Goal: Information Seeking & Learning: Understand process/instructions

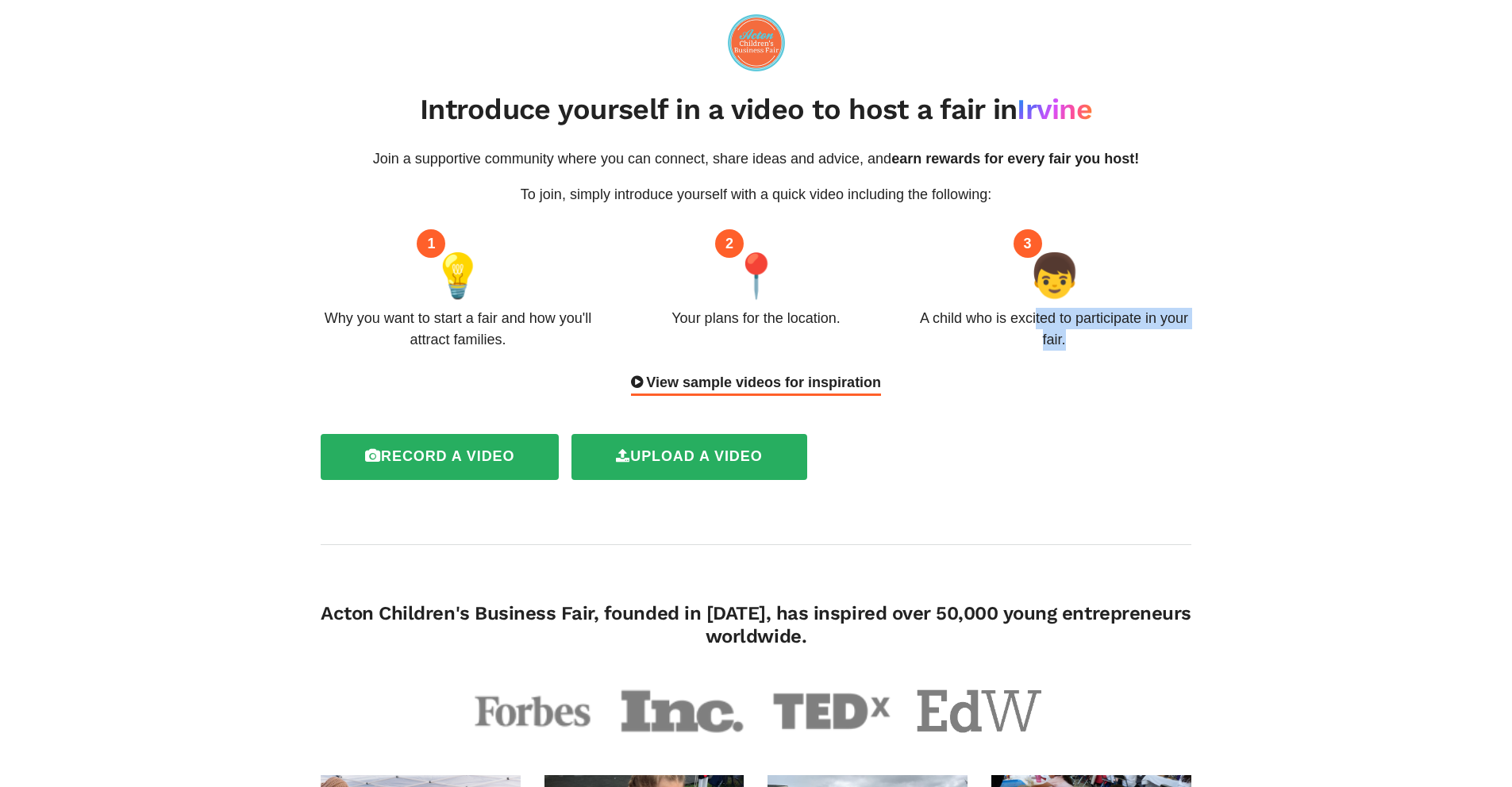
drag, startPoint x: 912, startPoint y: 317, endPoint x: 1123, endPoint y: 358, distance: 214.9
click at [1123, 358] on div "Join a supportive community where you can connect, share ideas and advice, and …" at bounding box center [755, 272] width 894 height 248
copy div "A child who is excited to participate in your fair."
click at [346, 296] on div "1 💡 Why you want to start a fair and how you'll attract families." at bounding box center [458, 296] width 298 height 107
drag, startPoint x: 327, startPoint y: 314, endPoint x: 1161, endPoint y: 331, distance: 834.2
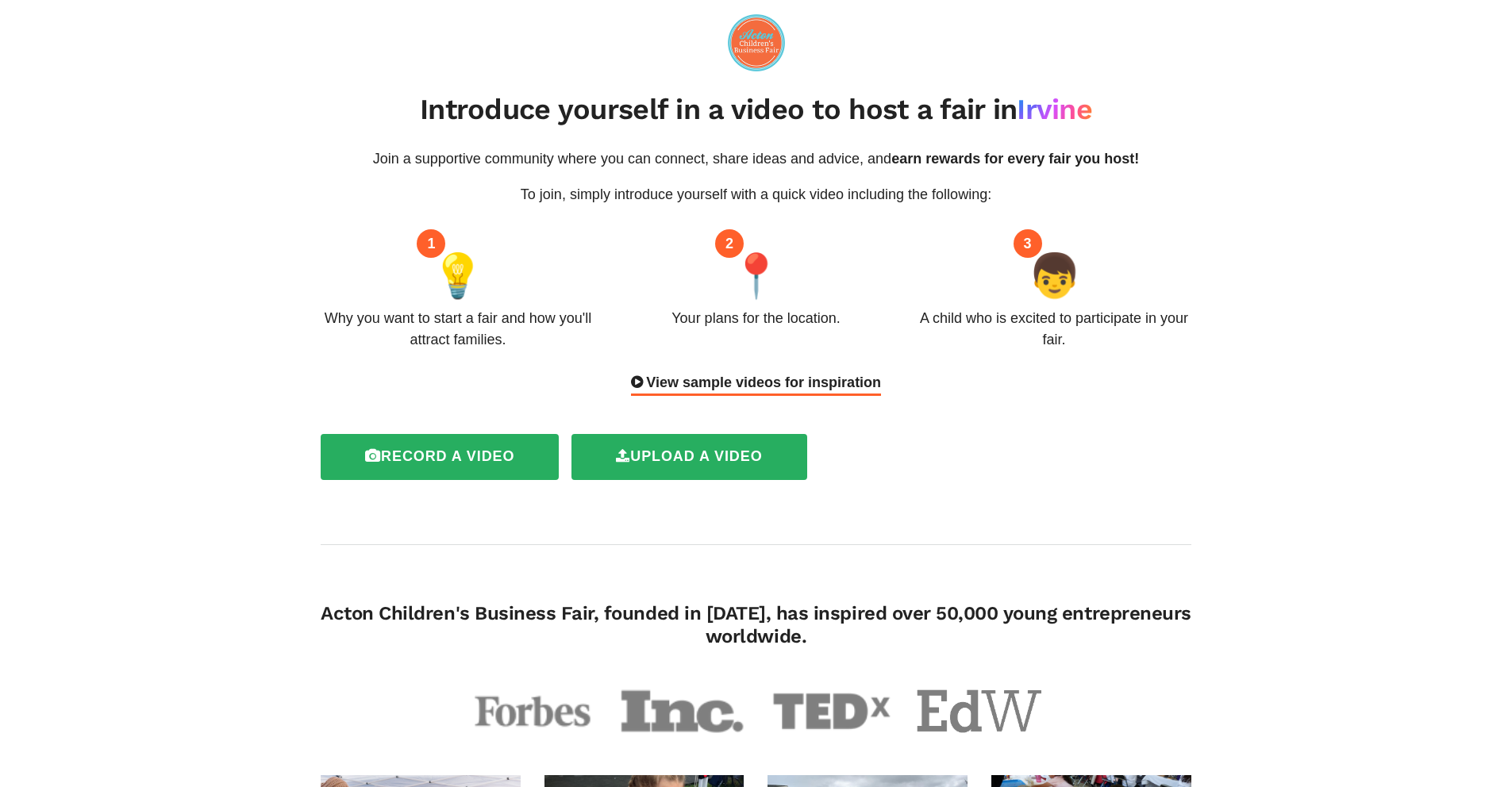
click at [1161, 331] on div "1 💡 Why you want to start a fair and how you'll attract families. 2 📍 Your plan…" at bounding box center [755, 296] width 894 height 107
click at [474, 320] on div "Why you want to start a fair and how you'll attract families." at bounding box center [458, 329] width 275 height 43
click at [524, 198] on p "To join, simply introduce yourself with a quick video including the following:" at bounding box center [755, 194] width 870 height 21
drag, startPoint x: 567, startPoint y: 196, endPoint x: 993, endPoint y: 194, distance: 426.0
click at [993, 194] on p "To join, simply introduce yourself with a quick video including the following:" at bounding box center [755, 194] width 870 height 21
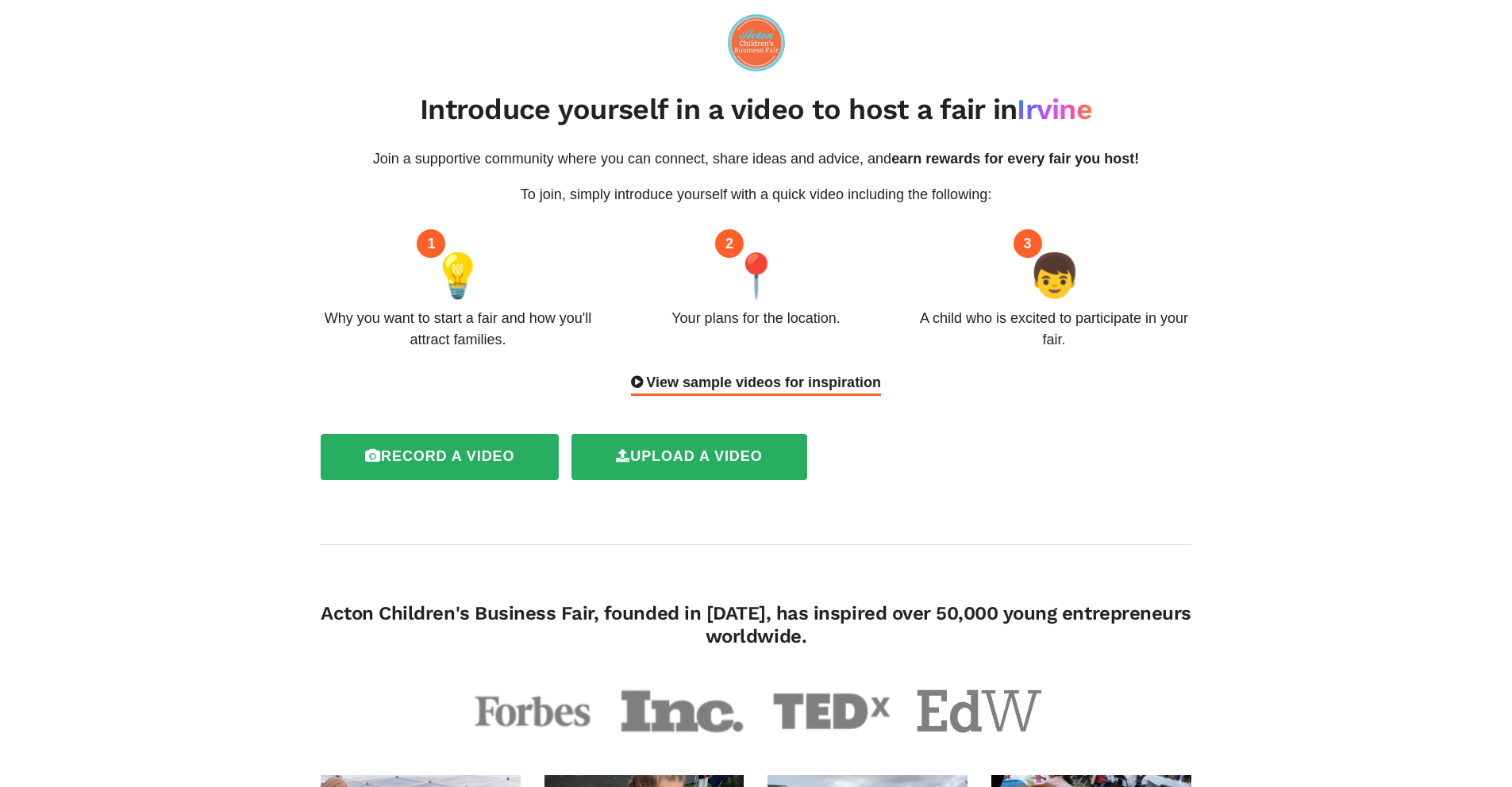
click at [480, 357] on div "Join a supportive community where you can connect, share ideas and advice, and …" at bounding box center [755, 272] width 894 height 248
drag, startPoint x: 327, startPoint y: 319, endPoint x: 521, endPoint y: 349, distance: 196.3
click at [524, 349] on div "Why you want to start a fair and how you'll attract families." at bounding box center [458, 329] width 275 height 43
copy div "Why you want to start a fair and how you'll attract families."
drag, startPoint x: 673, startPoint y: 314, endPoint x: 839, endPoint y: 319, distance: 166.1
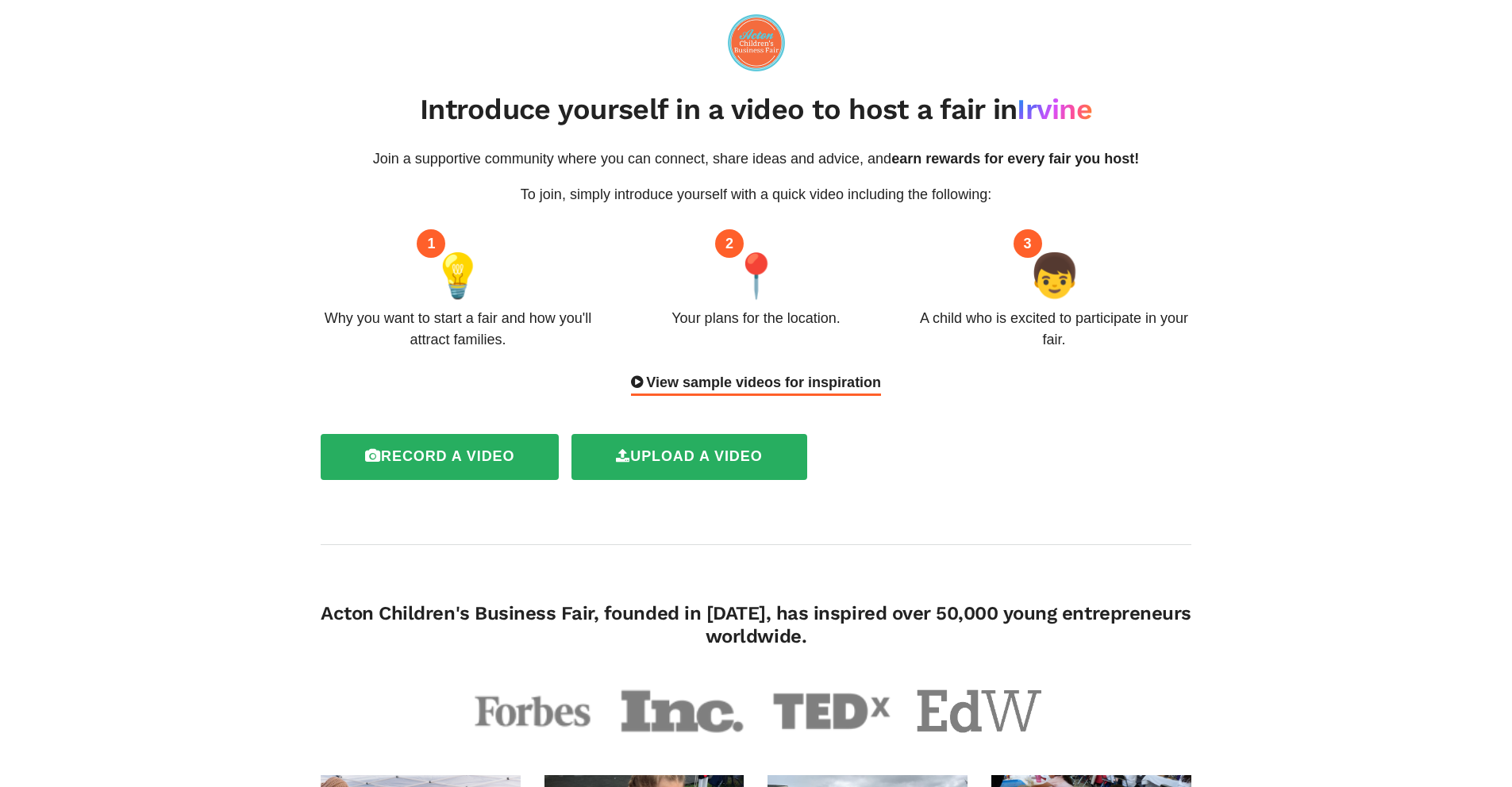
click at [839, 319] on div "Your plans for the location." at bounding box center [756, 318] width 168 height 21
copy div "Your plans for the location"
click at [964, 313] on div "A child who is excited to participate in your fair." at bounding box center [1054, 329] width 275 height 43
drag, startPoint x: 921, startPoint y: 318, endPoint x: 1144, endPoint y: 359, distance: 226.7
click at [1144, 359] on div "Join a supportive community where you can connect, share ideas and advice, and …" at bounding box center [755, 272] width 894 height 248
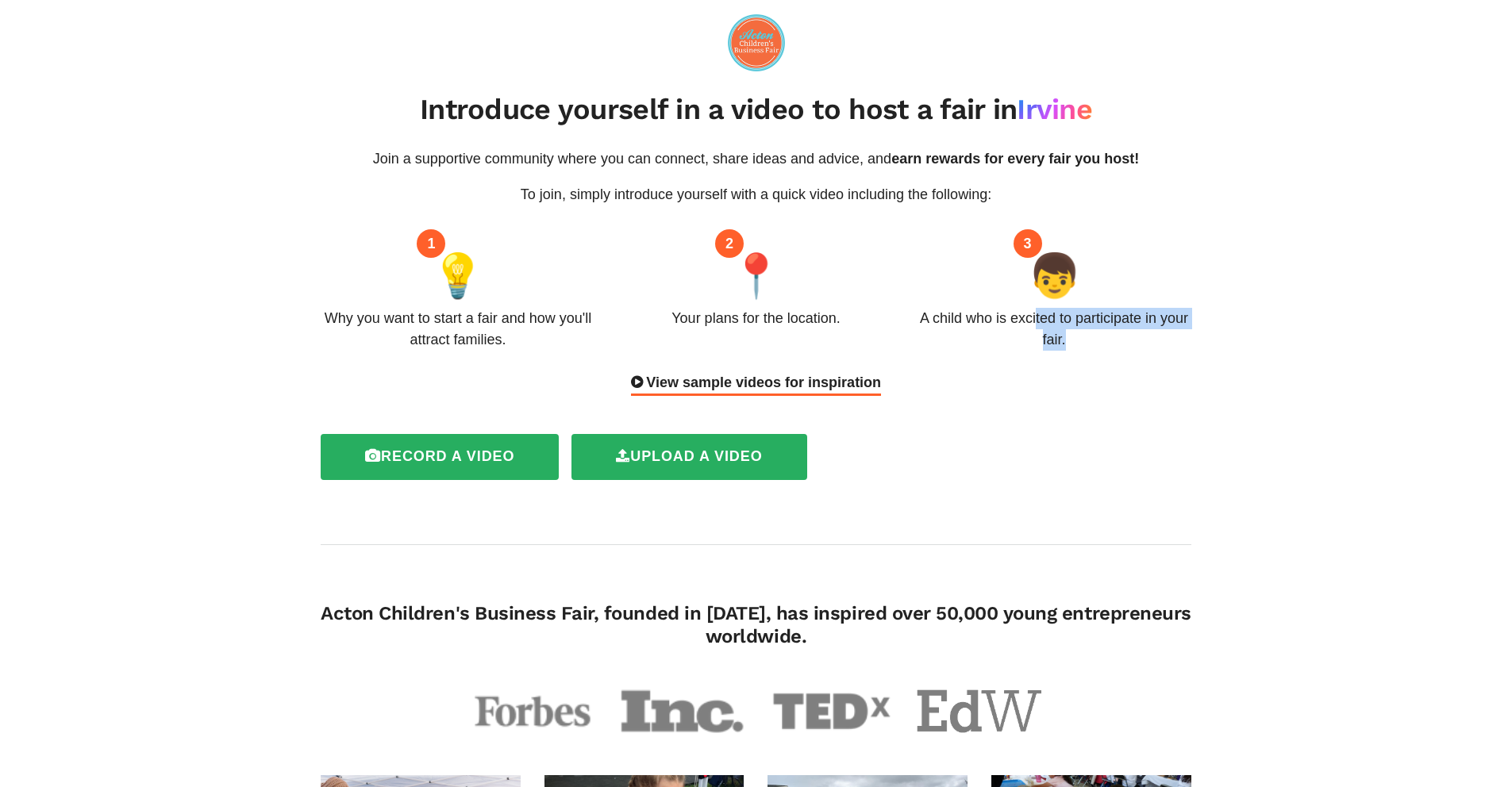
copy div "A child who is excited to participate in your fair."
